Goal: Task Accomplishment & Management: Use online tool/utility

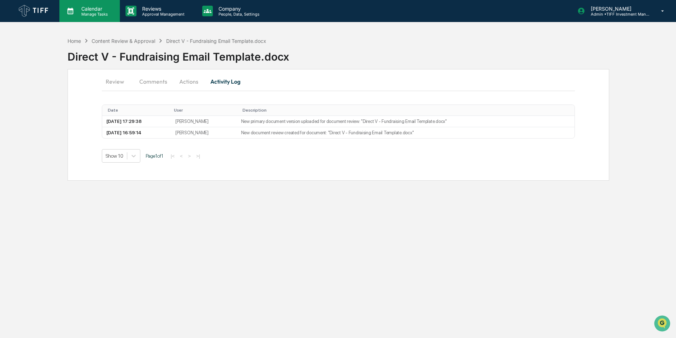
click at [82, 14] on p "Manage Tasks" at bounding box center [94, 14] width 36 height 5
click at [157, 337] on div at bounding box center [338, 342] width 676 height 0
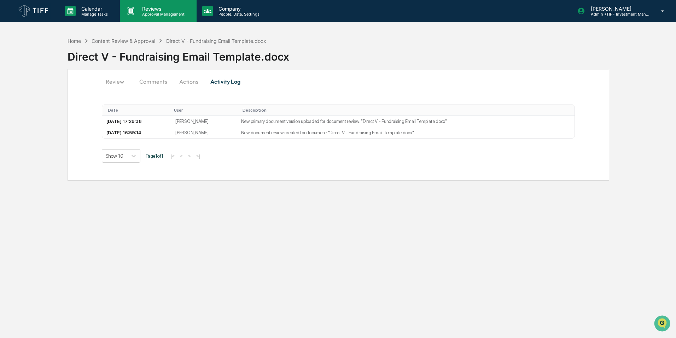
click at [170, 12] on p "Approval Management" at bounding box center [163, 14] width 52 height 5
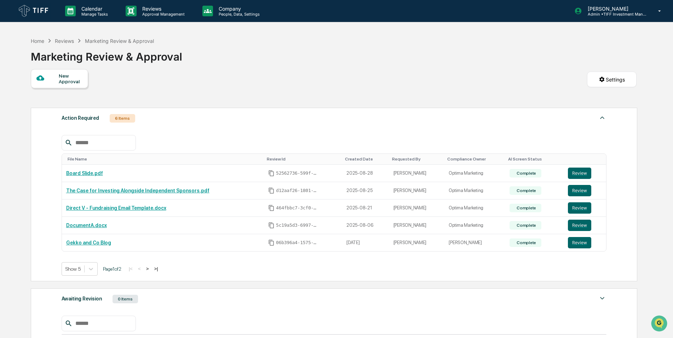
scroll to position [35, 0]
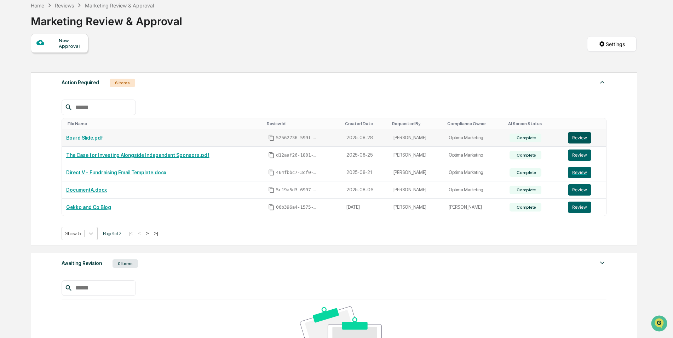
click at [582, 138] on button "Review" at bounding box center [579, 137] width 23 height 11
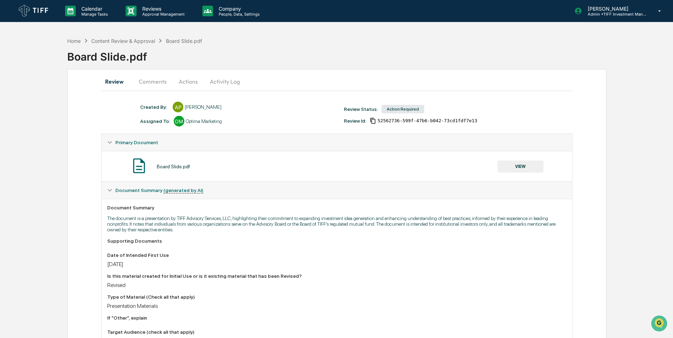
click at [209, 123] on div "Optima Marketing" at bounding box center [204, 121] width 36 height 6
click at [149, 81] on button "Comments" at bounding box center [152, 81] width 39 height 17
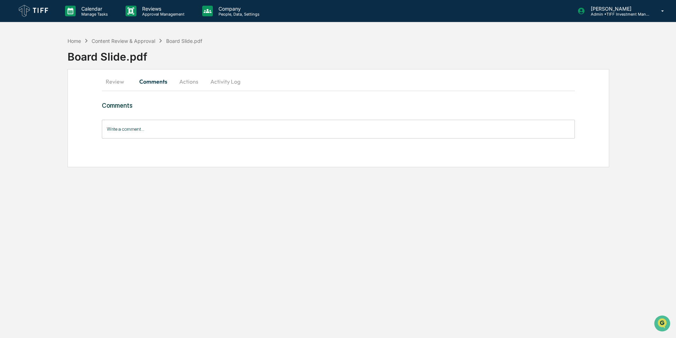
click at [200, 81] on button "Actions" at bounding box center [189, 81] width 32 height 17
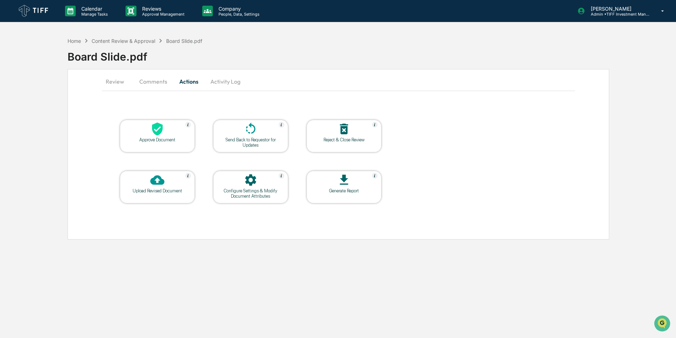
click at [438, 174] on div "Approve Document Send Back to Requestor for Updates Reject & Close Review Uploa…" at bounding box center [338, 162] width 473 height 120
click at [219, 79] on button "Activity Log" at bounding box center [225, 81] width 41 height 17
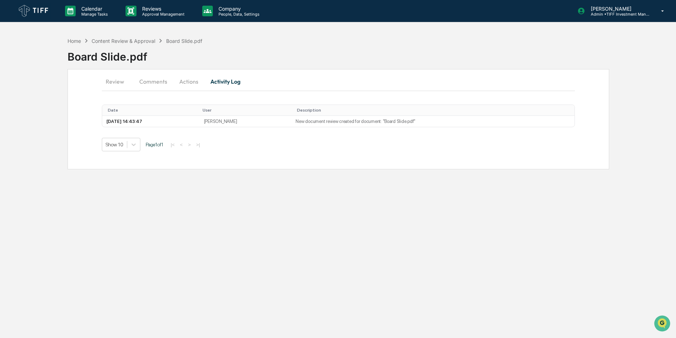
click at [108, 81] on button "Review" at bounding box center [118, 81] width 32 height 17
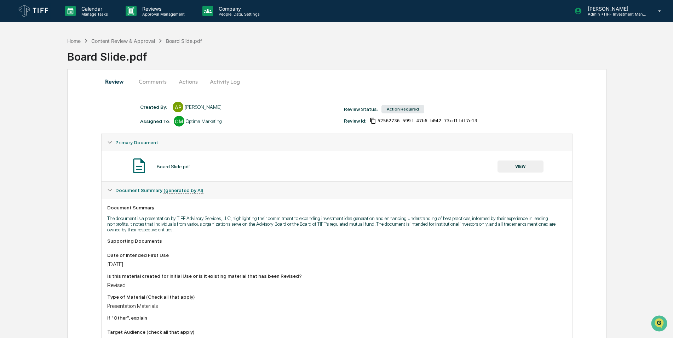
click at [181, 120] on div at bounding box center [179, 121] width 11 height 11
click at [393, 112] on div "Action Required" at bounding box center [402, 109] width 43 height 8
